Goal: Find specific page/section: Find specific page/section

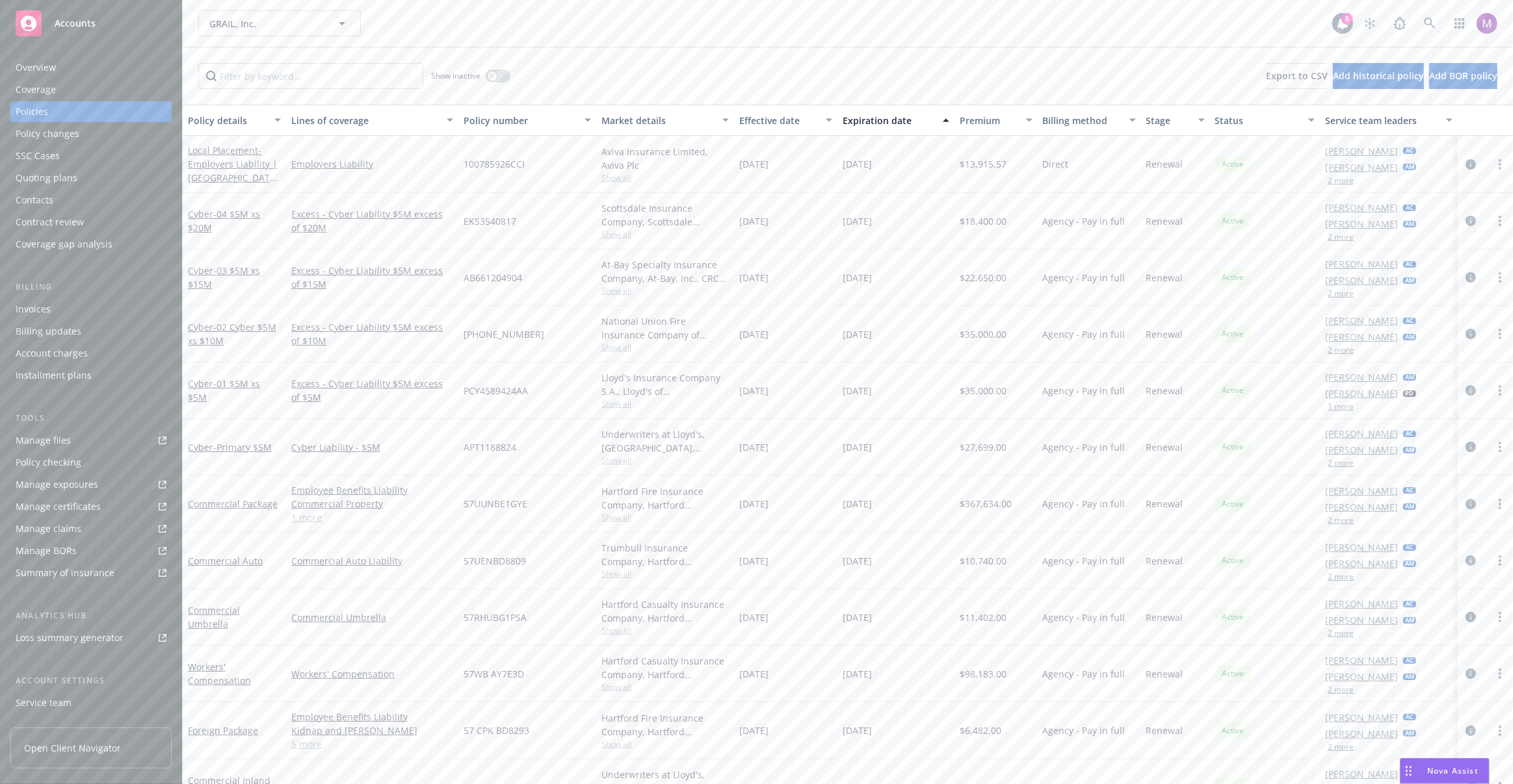
click at [593, 12] on div "GRAIL, Inc. GRAIL, Inc. GRAIL, Inc. Type Commercial FEIN 47-5117880" at bounding box center [765, 24] width 1133 height 26
click at [321, 22] on span "GRAIL, Inc." at bounding box center [266, 24] width 113 height 14
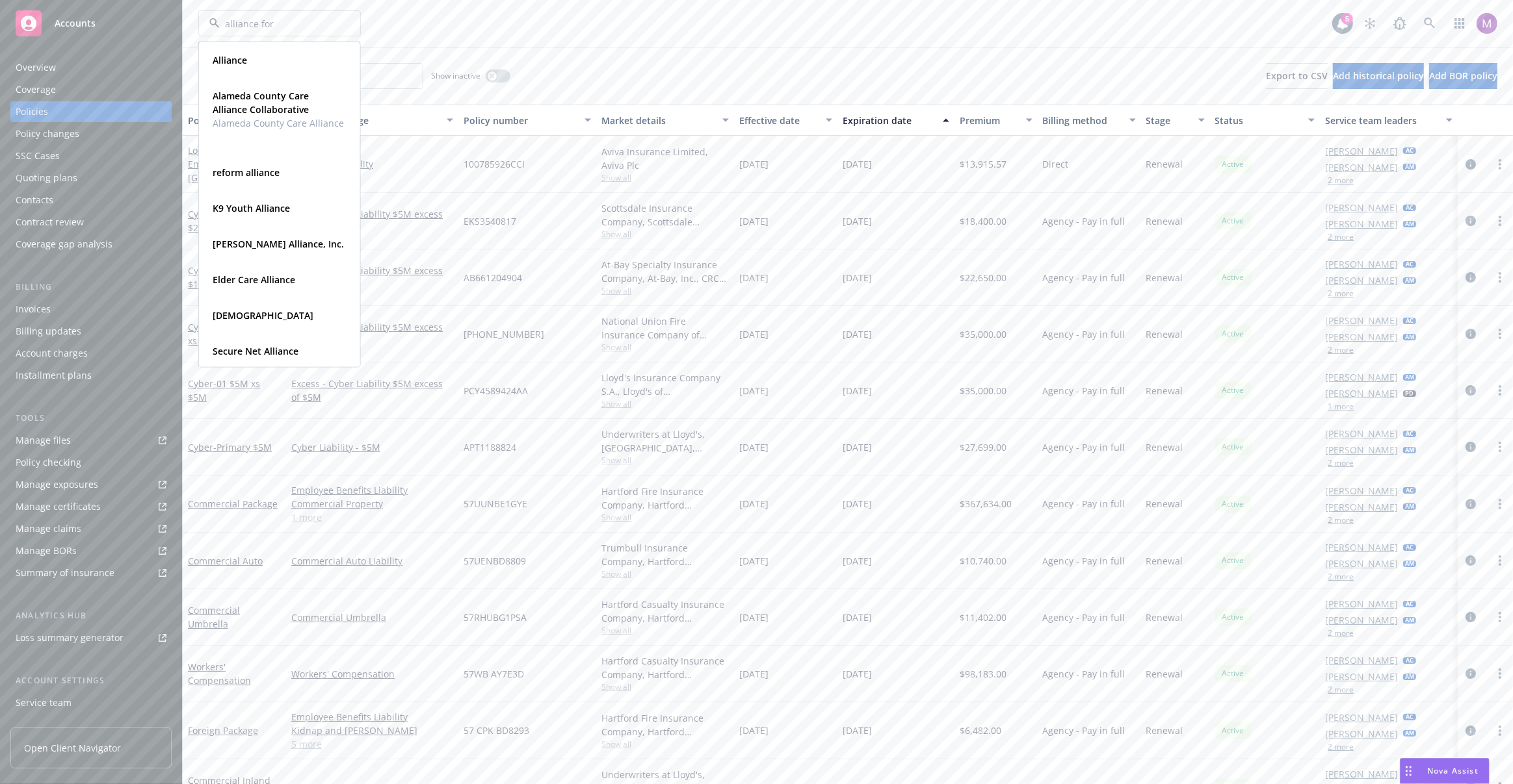
type input "alliance for"
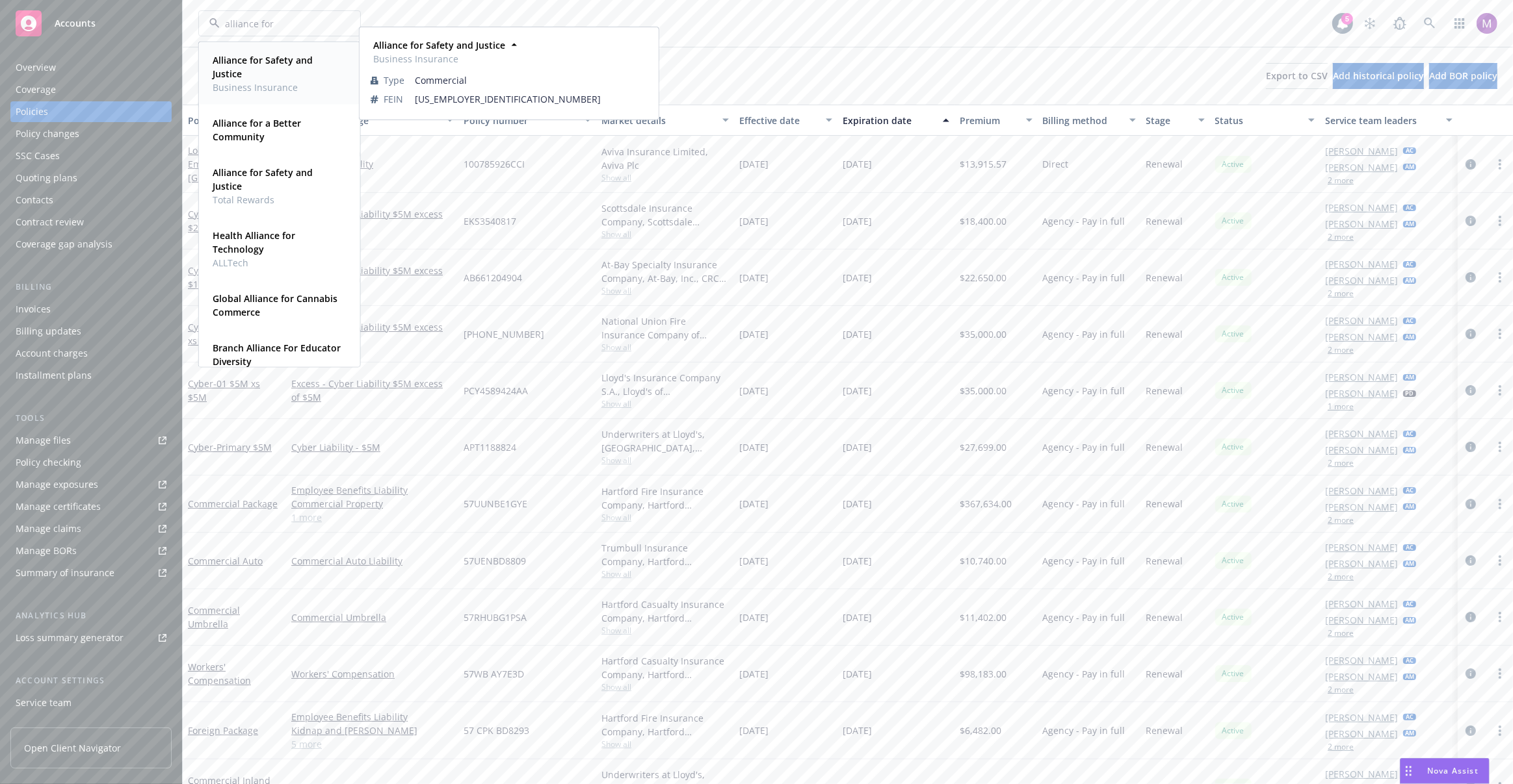
click at [258, 71] on span "Alliance for Safety and Justice" at bounding box center [278, 67] width 131 height 27
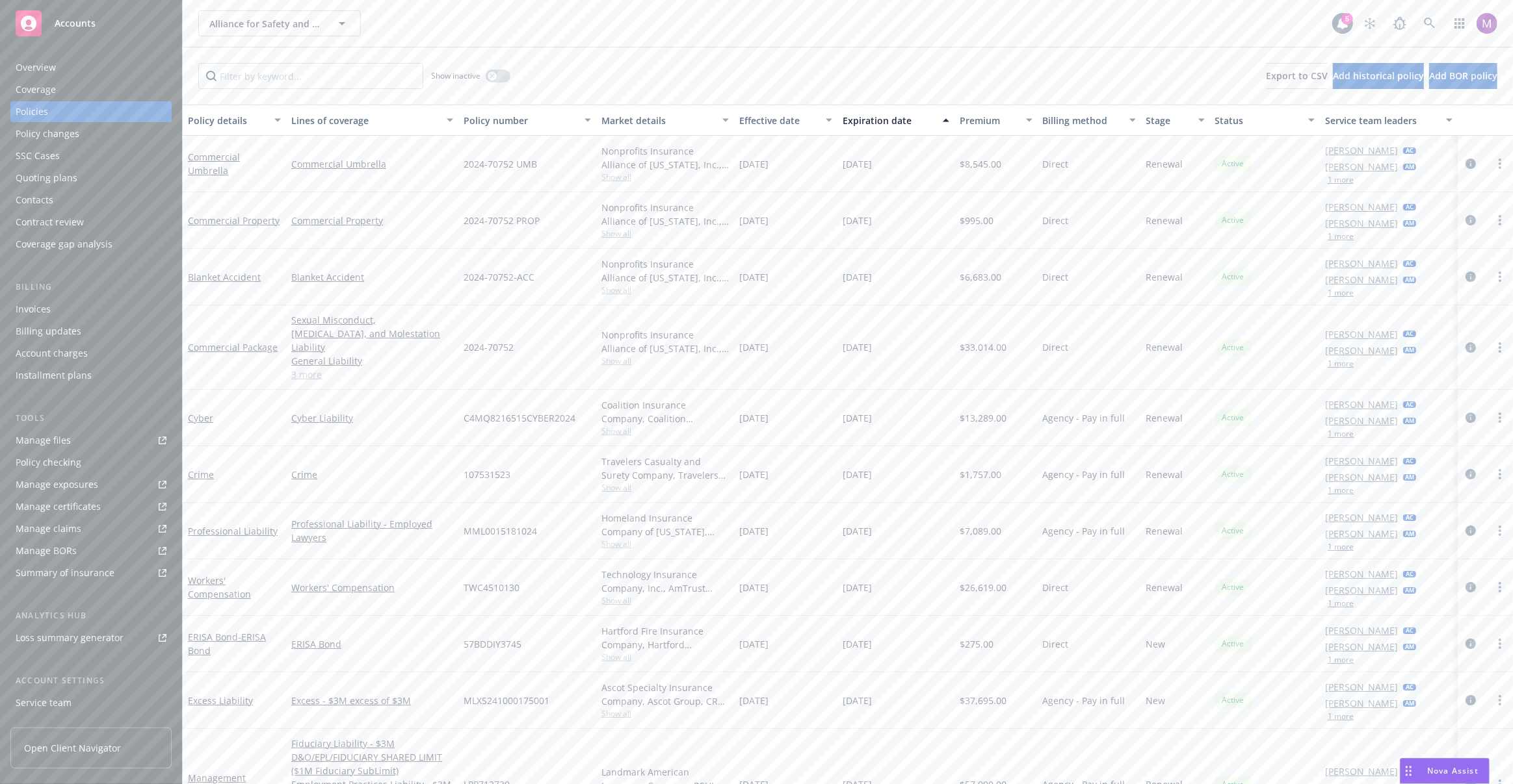
click at [986, 112] on button "Premium" at bounding box center [995, 120] width 83 height 31
click at [1028, 120] on div "button" at bounding box center [1030, 120] width 6 height 30
click at [998, 121] on div "Premium" at bounding box center [988, 120] width 58 height 14
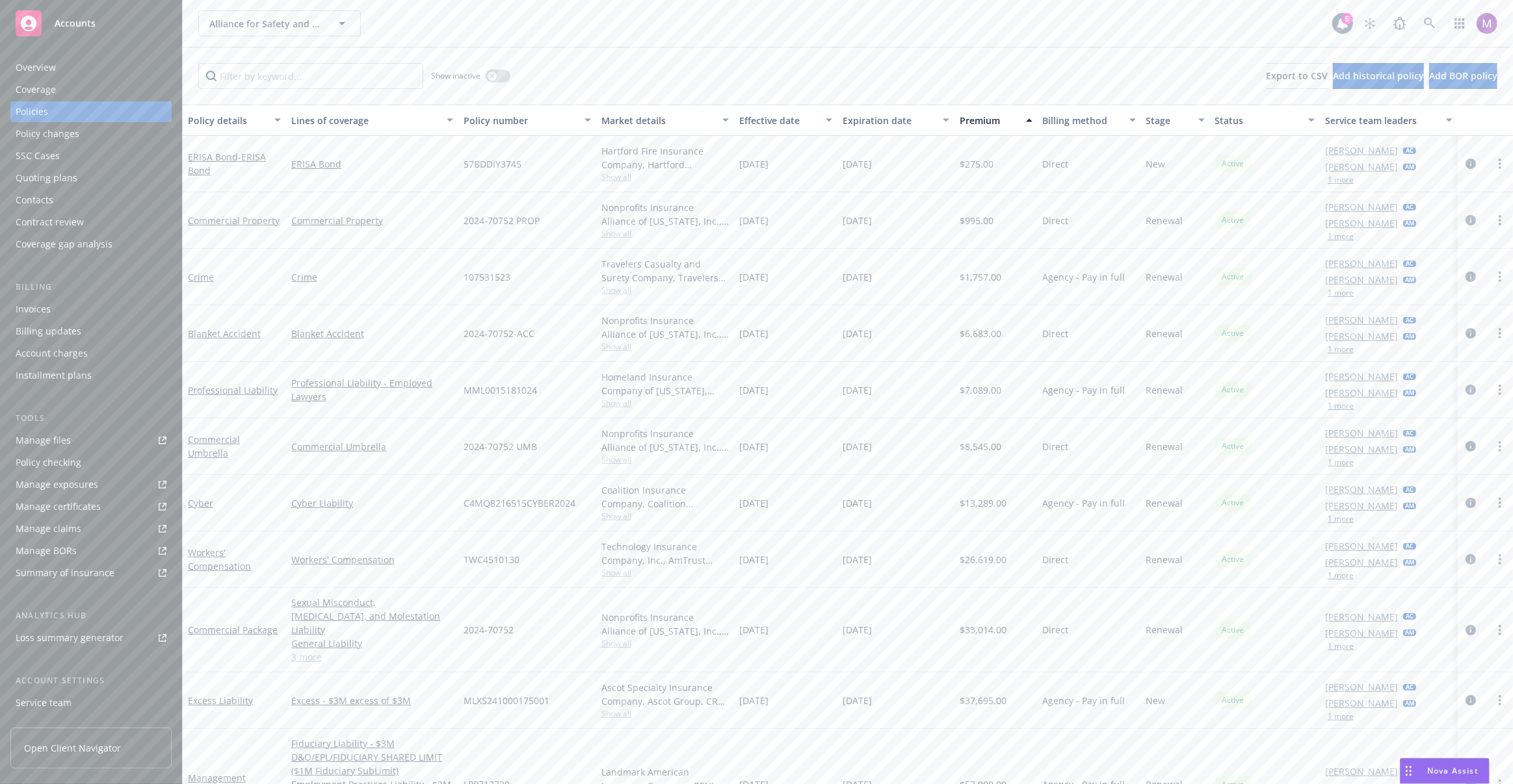
click at [998, 121] on div "Premium" at bounding box center [988, 120] width 58 height 14
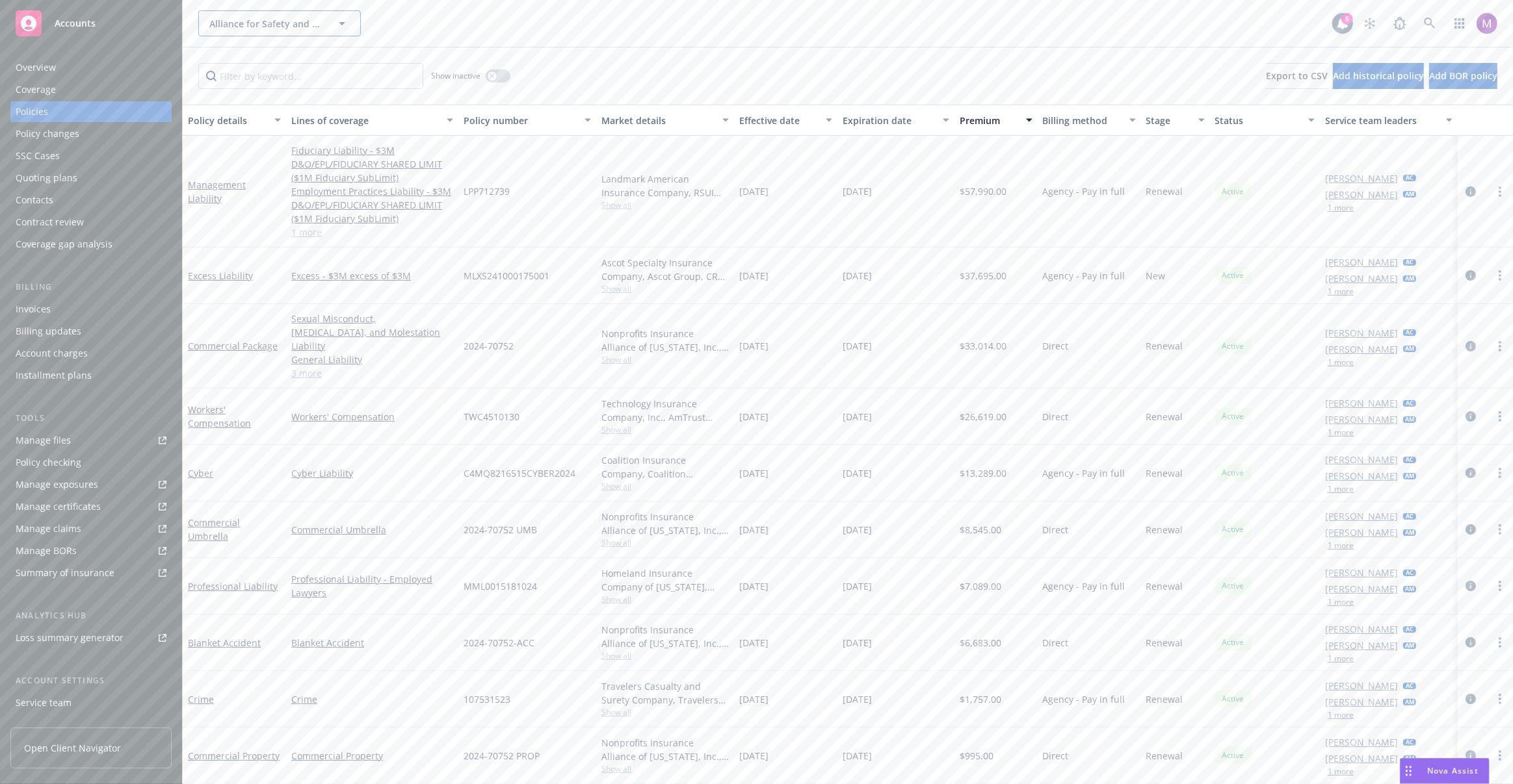
click at [258, 23] on span "Alliance for Safety and Justice" at bounding box center [266, 24] width 113 height 14
type input "seaport"
click at [268, 69] on div "Seaport Therapeutics, Inc." at bounding box center [269, 60] width 124 height 18
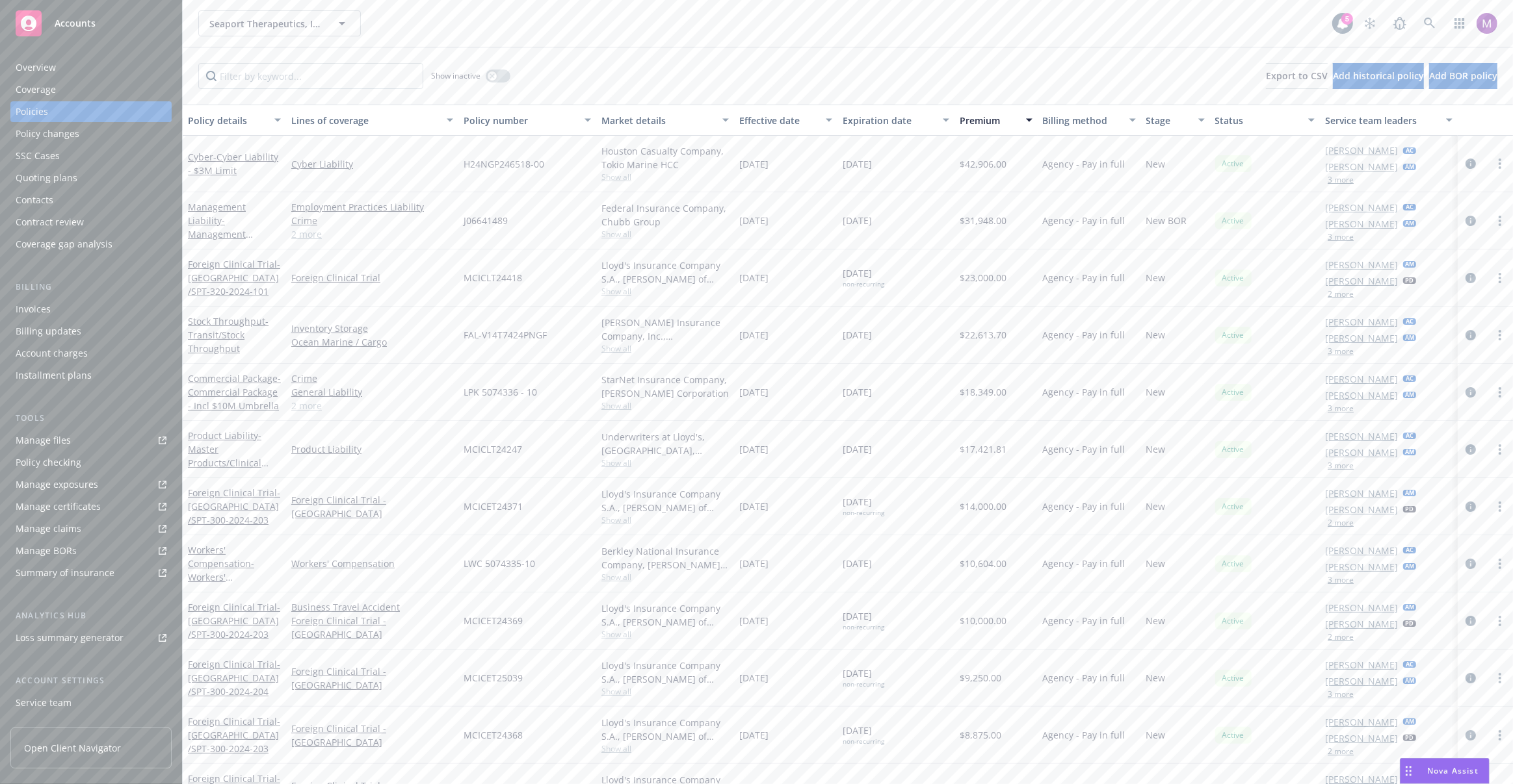
click at [984, 121] on div "Premium" at bounding box center [988, 120] width 58 height 14
click at [994, 120] on div "Premium" at bounding box center [988, 120] width 58 height 14
click at [992, 119] on div "Premium" at bounding box center [988, 120] width 58 height 14
